Goal: Task Accomplishment & Management: Complete application form

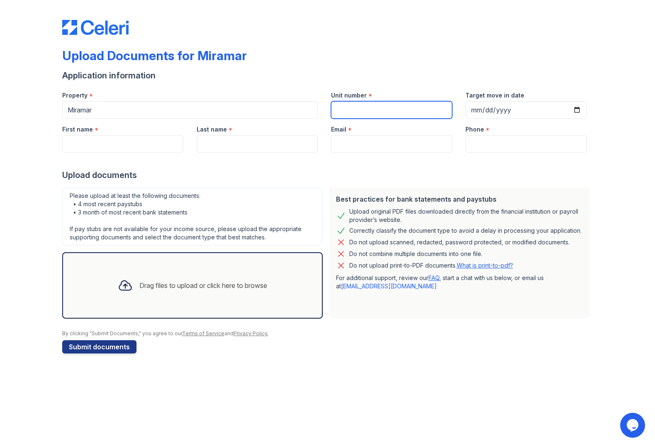
click at [373, 114] on input "Unit number" at bounding box center [391, 109] width 121 height 17
type input "1601"
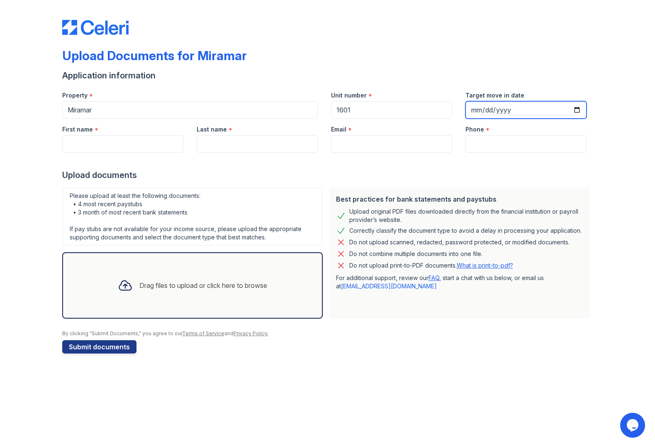
click at [481, 110] on input "Target move in date" at bounding box center [525, 109] width 121 height 17
type input "[DATE]"
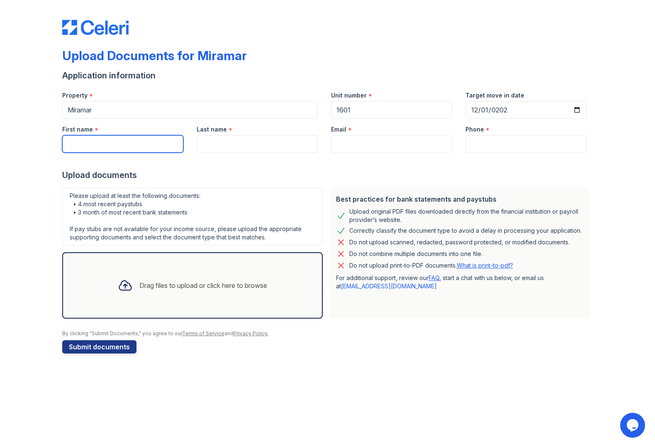
click at [165, 142] on input "First name" at bounding box center [122, 143] width 121 height 17
type input "[PERSON_NAME]"
type input "[PERSON_NAME][EMAIL_ADDRESS][DOMAIN_NAME]"
type input "3025626507"
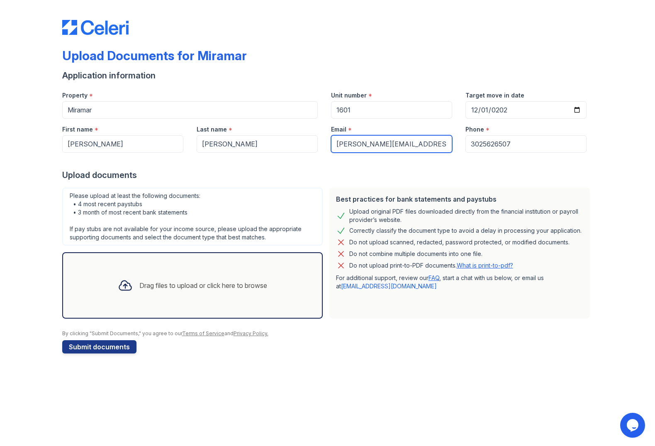
drag, startPoint x: 433, startPoint y: 143, endPoint x: 331, endPoint y: 143, distance: 101.6
click at [331, 143] on input "[PERSON_NAME][EMAIL_ADDRESS][DOMAIN_NAME]" at bounding box center [391, 143] width 121 height 17
type input "[EMAIL_ADDRESS][DOMAIN_NAME]"
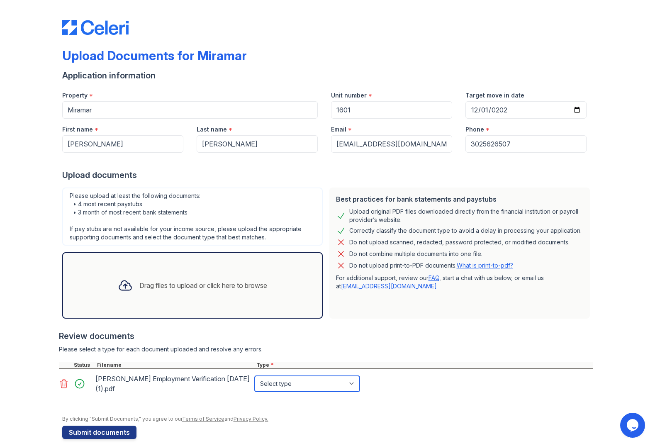
click at [299, 384] on select "Select type Paystub Bank Statement Offer Letter Tax Documents Benefit Award Let…" at bounding box center [307, 384] width 105 height 16
select select "other"
click at [255, 376] on select "Select type Paystub Bank Statement Offer Letter Tax Documents Benefit Award Let…" at bounding box center [307, 384] width 105 height 16
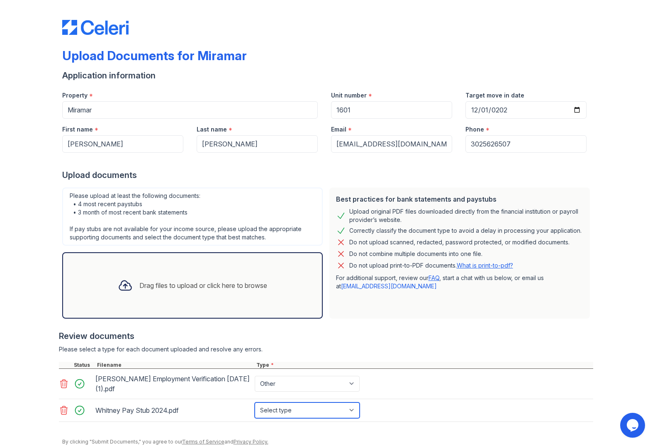
click at [315, 410] on select "Select type Paystub Bank Statement Offer Letter Tax Documents Benefit Award Let…" at bounding box center [307, 410] width 105 height 16
select select "paystub"
click at [255, 402] on select "Select type Paystub Bank Statement Offer Letter Tax Documents Benefit Award Let…" at bounding box center [307, 410] width 105 height 16
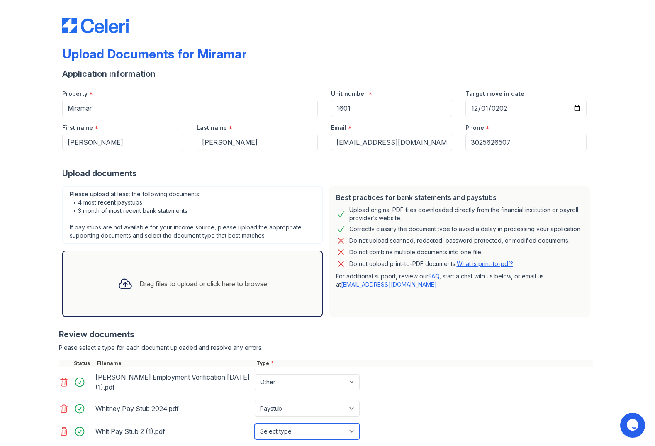
click at [353, 432] on select "Select type Paystub Bank Statement Offer Letter Tax Documents Benefit Award Let…" at bounding box center [307, 431] width 105 height 16
select select "paystub"
click at [255, 423] on select "Select type Paystub Bank Statement Offer Letter Tax Documents Benefit Award Let…" at bounding box center [307, 431] width 105 height 16
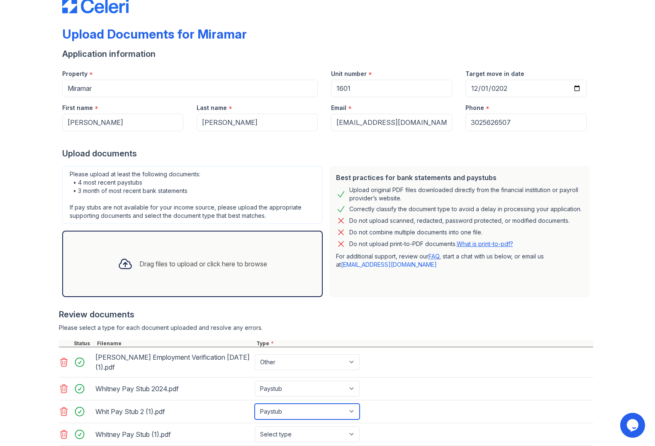
scroll to position [78, 0]
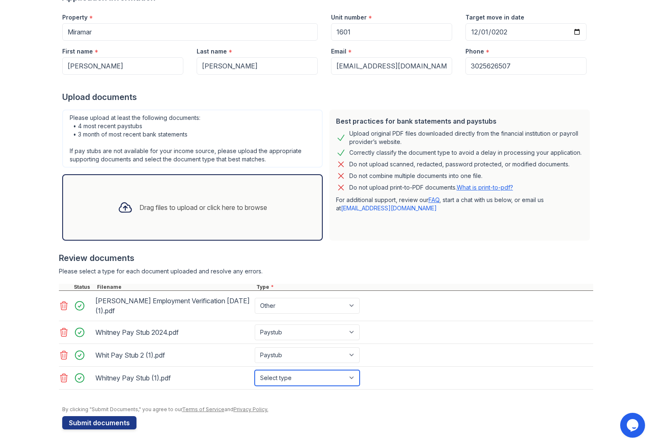
click at [350, 377] on select "Select type Paystub Bank Statement Offer Letter Tax Documents Benefit Award Let…" at bounding box center [307, 378] width 105 height 16
select select "paystub"
click at [255, 370] on select "Select type Paystub Bank Statement Offer Letter Tax Documents Benefit Award Let…" at bounding box center [307, 378] width 105 height 16
click at [93, 420] on button "Submit documents" at bounding box center [99, 422] width 74 height 13
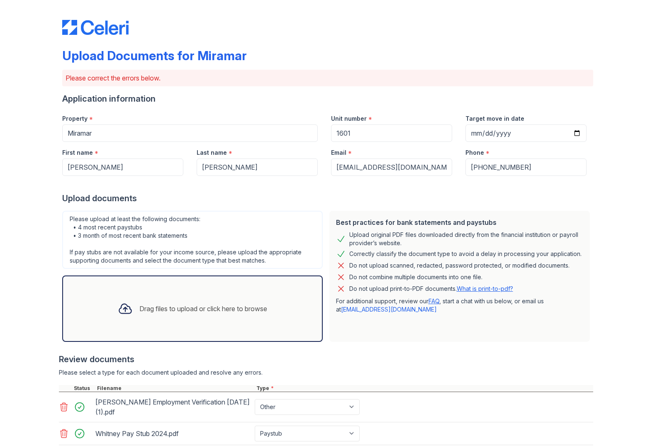
scroll to position [128, 0]
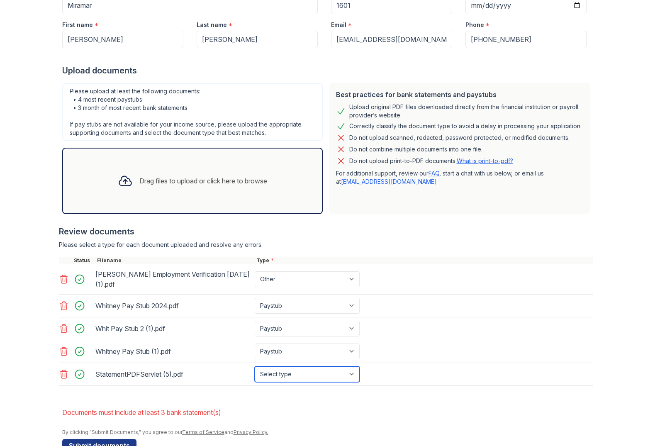
click at [320, 372] on select "Select type Paystub Bank Statement Offer Letter Tax Documents Benefit Award Let…" at bounding box center [307, 374] width 105 height 16
select select "bank_statement"
click at [255, 366] on select "Select type Paystub Bank Statement Offer Letter Tax Documents Benefit Award Let…" at bounding box center [307, 374] width 105 height 16
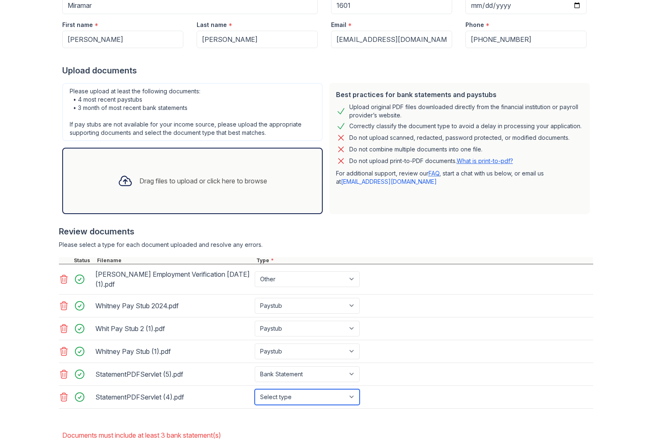
click at [323, 399] on select "Select type Paystub Bank Statement Offer Letter Tax Documents Benefit Award Let…" at bounding box center [307, 397] width 105 height 16
select select "bank_statement"
click at [255, 389] on select "Select type Paystub Bank Statement Offer Letter Tax Documents Benefit Award Let…" at bounding box center [307, 397] width 105 height 16
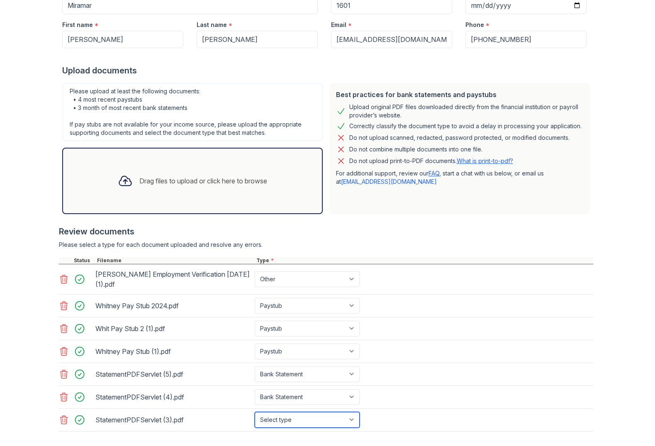
click at [306, 420] on select "Select type Paystub Bank Statement Offer Letter Tax Documents Benefit Award Let…" at bounding box center [307, 420] width 105 height 16
select select "bank_statement"
click at [255, 412] on select "Select type Paystub Bank Statement Offer Letter Tax Documents Benefit Award Let…" at bounding box center [307, 420] width 105 height 16
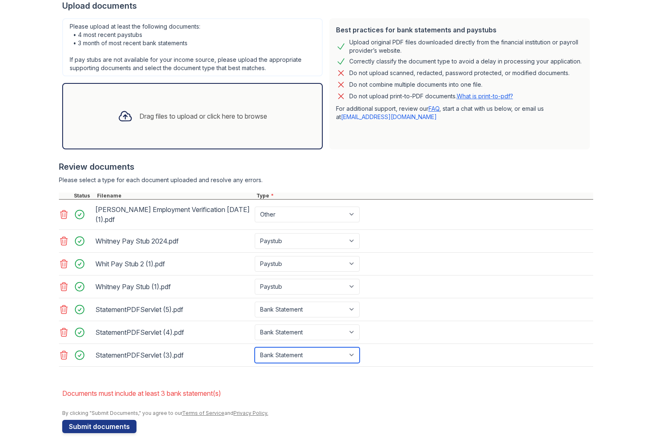
scroll to position [196, 0]
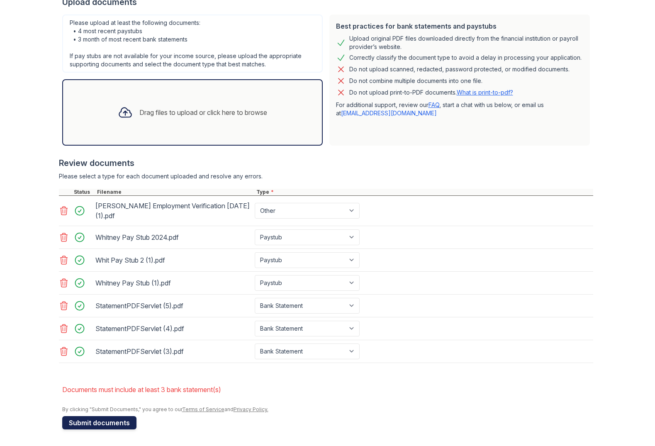
click at [110, 424] on button "Submit documents" at bounding box center [99, 422] width 74 height 13
